Goal: Find specific page/section: Find specific page/section

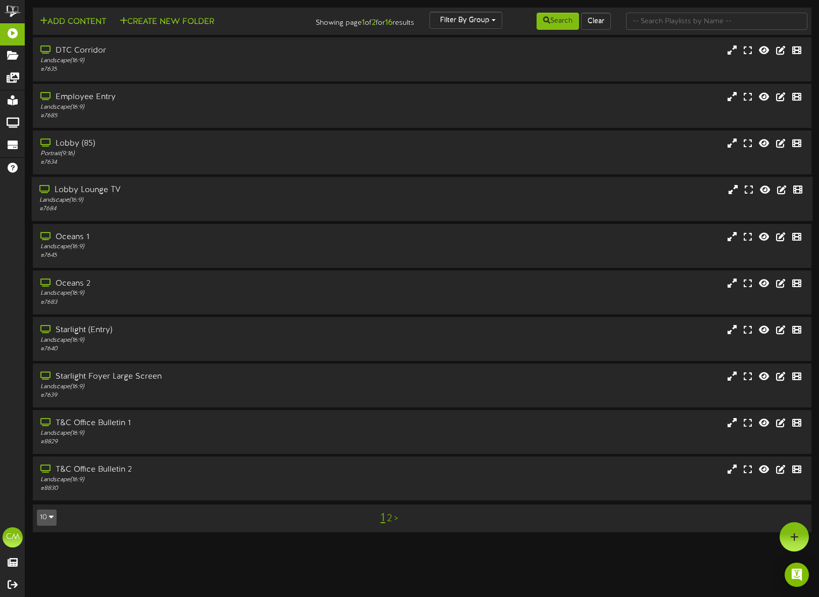
click at [120, 188] on div "Lobby Lounge TV" at bounding box center [194, 190] width 310 height 12
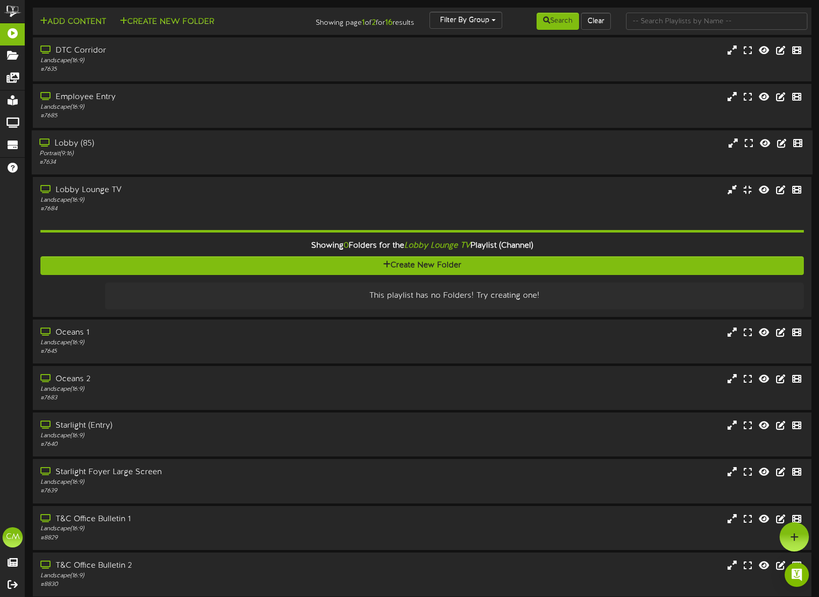
click at [121, 154] on div "Portrait ( 9:16 )" at bounding box center [194, 154] width 310 height 9
